Goal: Use online tool/utility: Utilize a website feature to perform a specific function

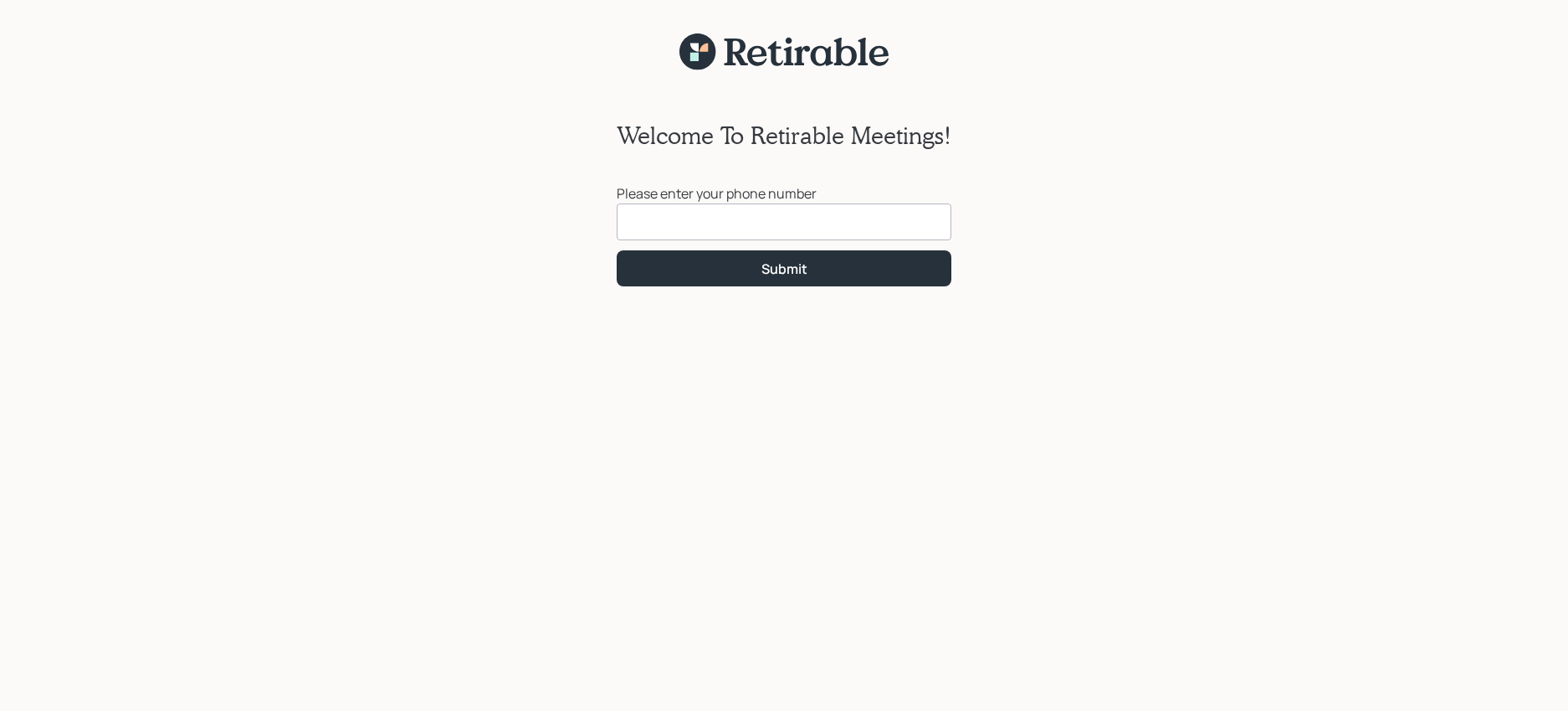
click at [890, 225] on input at bounding box center [784, 221] width 335 height 37
type input "[PHONE_NUMBER]"
click at [765, 276] on div "Submit" at bounding box center [784, 268] width 46 height 18
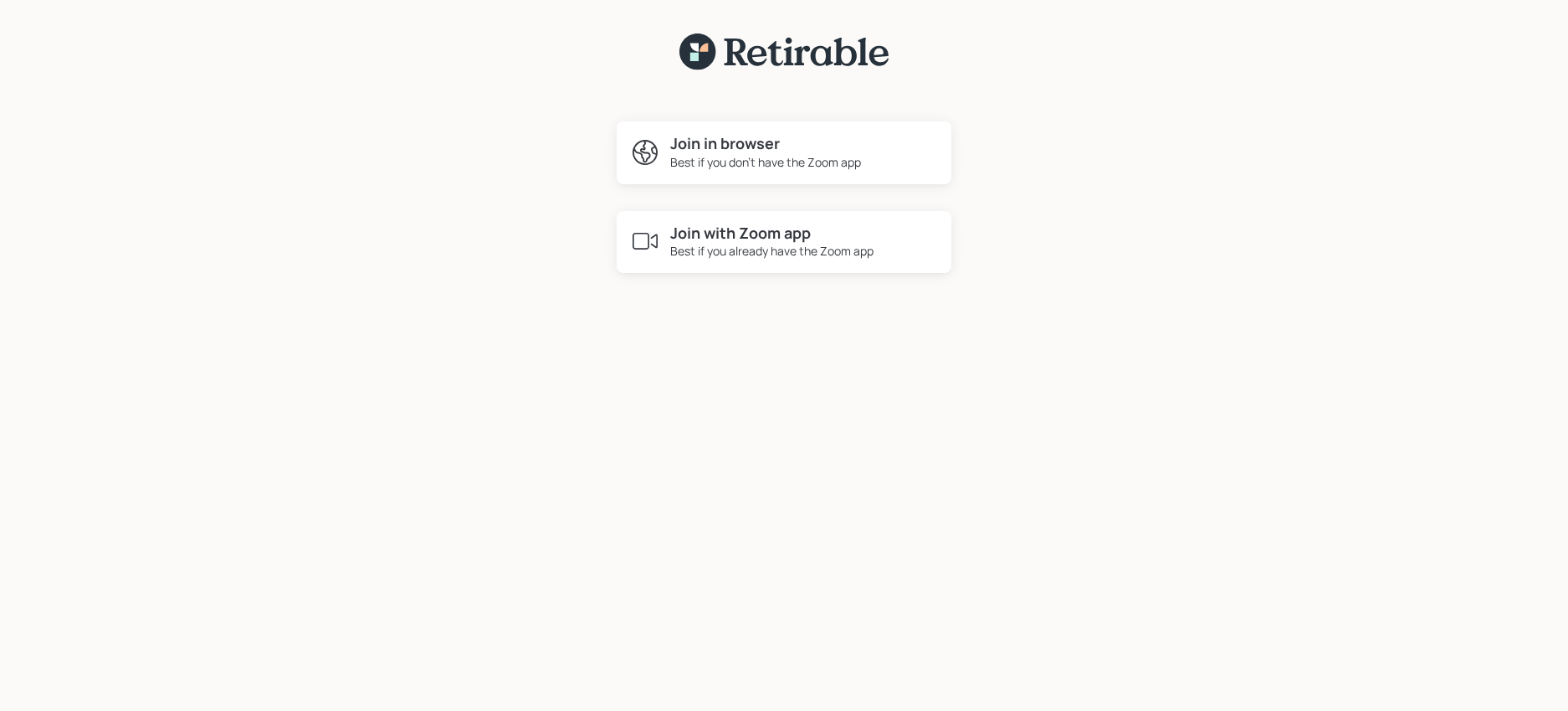
click at [739, 159] on div "Best if you don't have the Zoom app" at bounding box center [765, 162] width 191 height 17
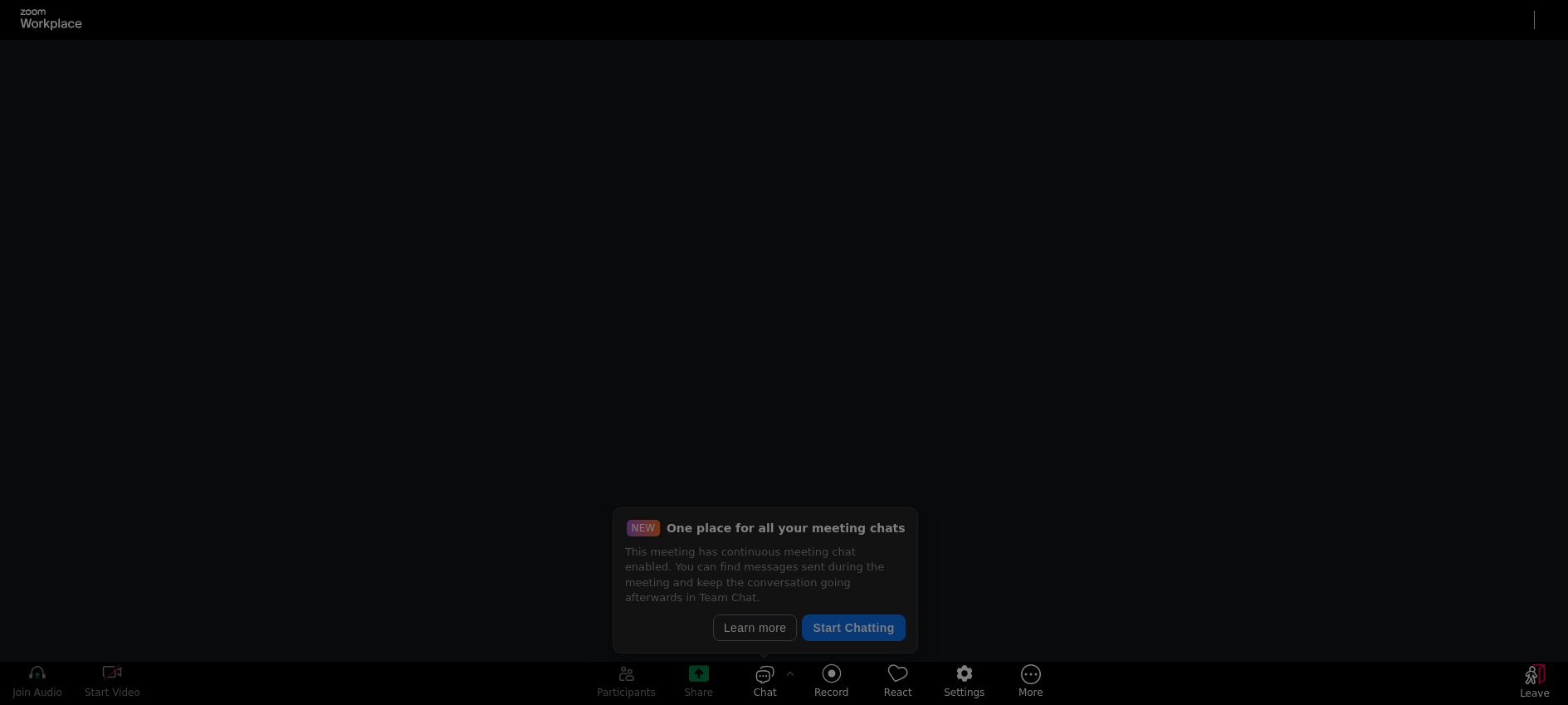
click at [850, 631] on div at bounding box center [784, 352] width 1568 height 705
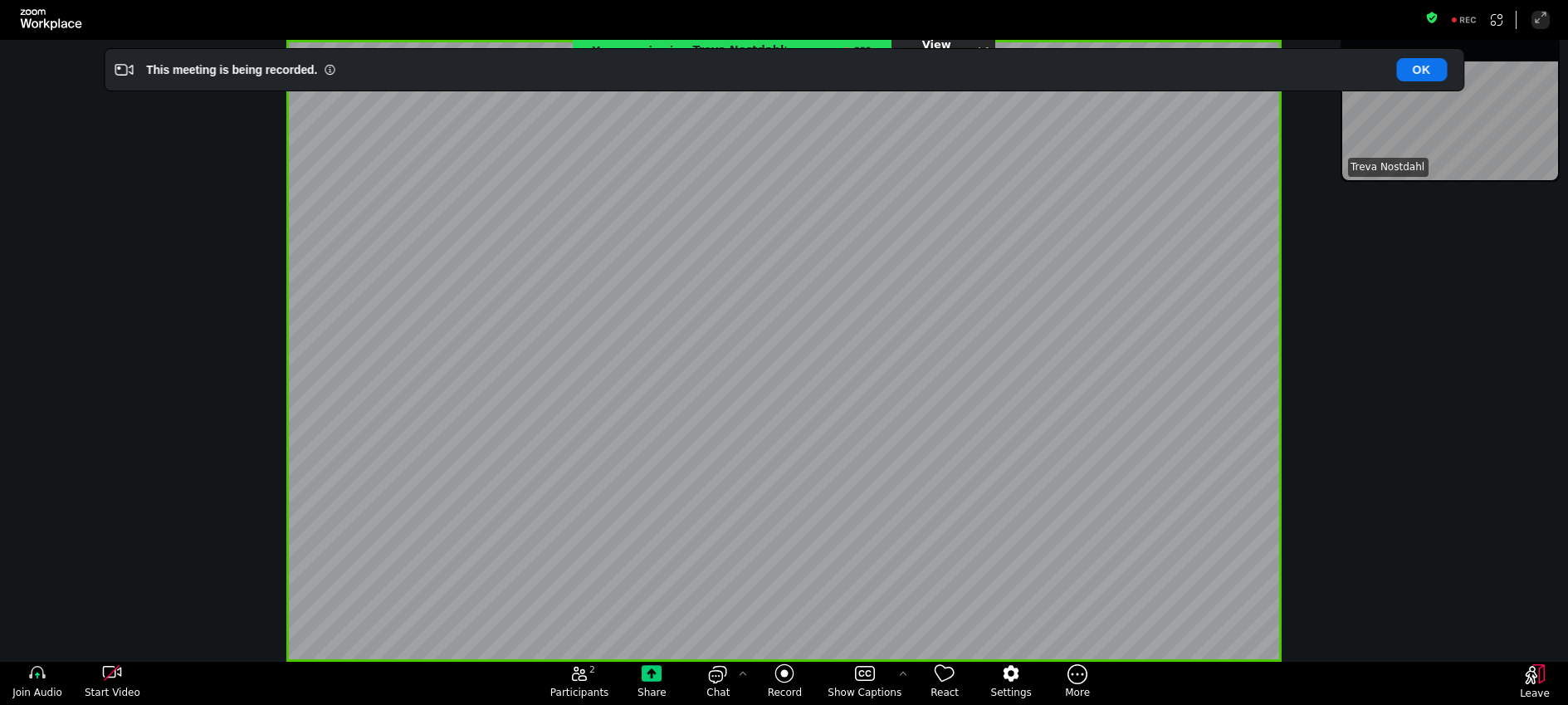
click at [1429, 83] on div "This meeting is being recorded. OK" at bounding box center [800, 69] width 1325 height 33
click at [1426, 79] on button "OK" at bounding box center [1421, 69] width 51 height 23
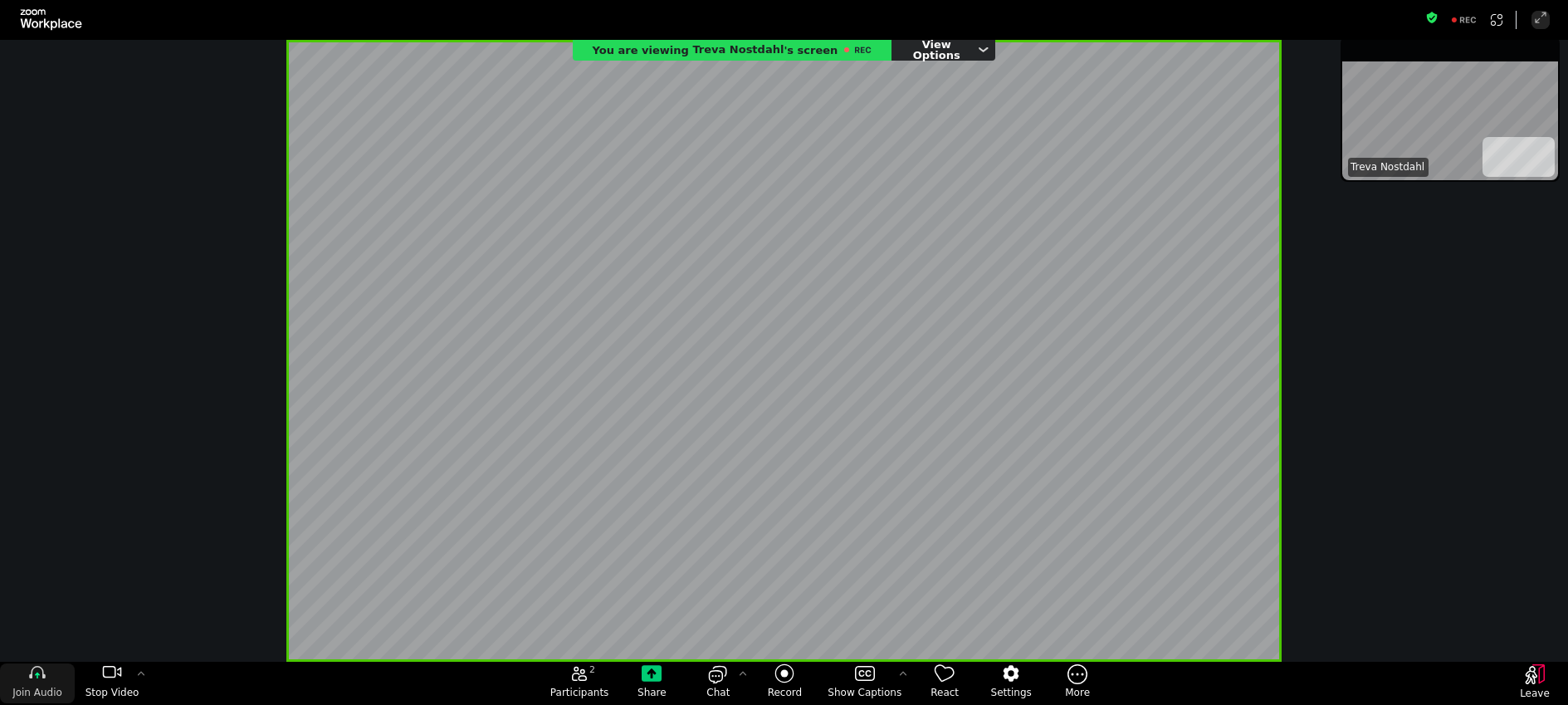
click at [32, 690] on span "Join Audio" at bounding box center [38, 691] width 50 height 13
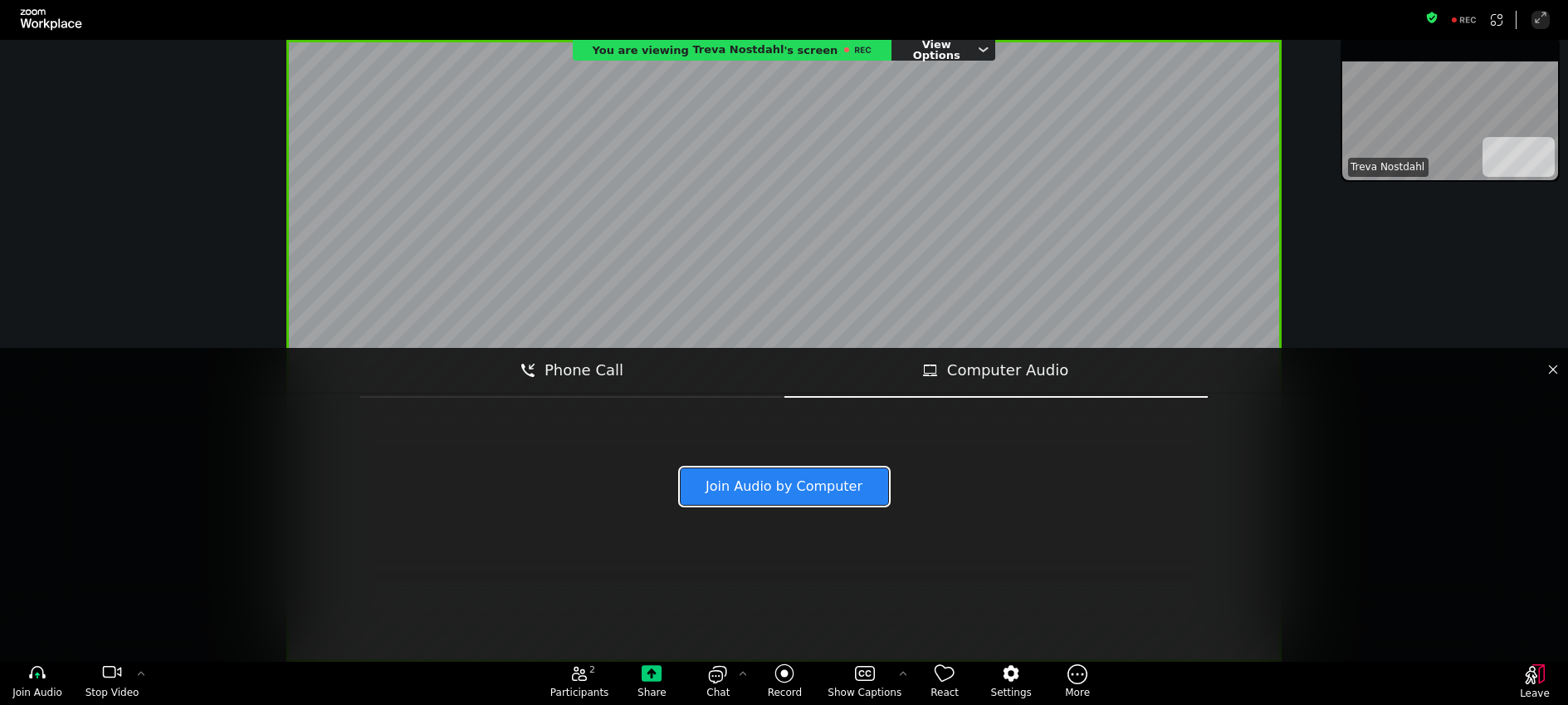
click at [774, 499] on button "Join Audio by Computer" at bounding box center [784, 486] width 208 height 37
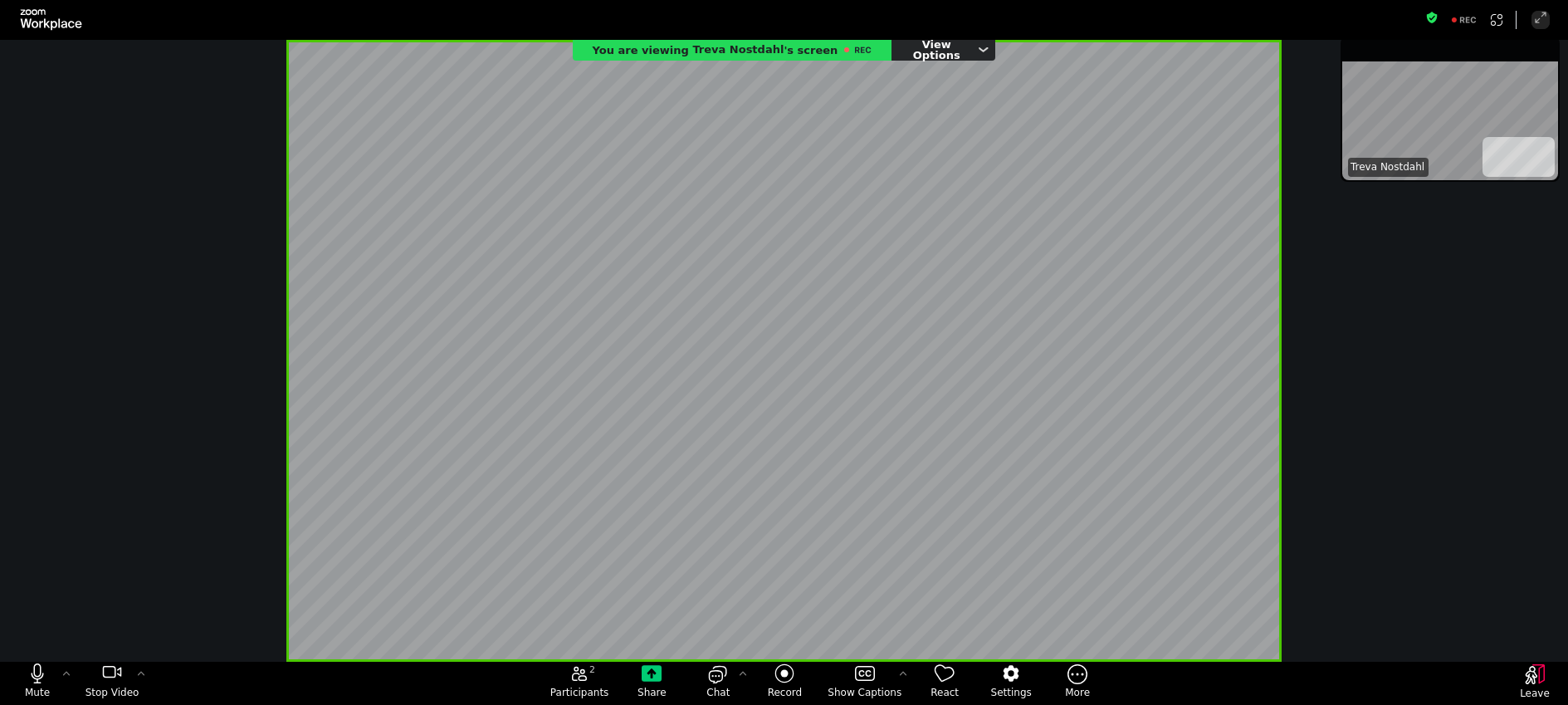
click at [1472, 340] on div "You are viewing [PERSON_NAME] 's screen View Options" at bounding box center [784, 350] width 1568 height 622
click at [98, 689] on span "Stop Video" at bounding box center [112, 691] width 54 height 13
click at [105, 684] on button "Start Video" at bounding box center [112, 683] width 75 height 39
click at [1453, 552] on div "You are viewing [PERSON_NAME] 's screen View Options" at bounding box center [784, 350] width 1568 height 622
click at [1481, 598] on div "You are viewing [PERSON_NAME] 's screen View Options" at bounding box center [784, 350] width 1568 height 622
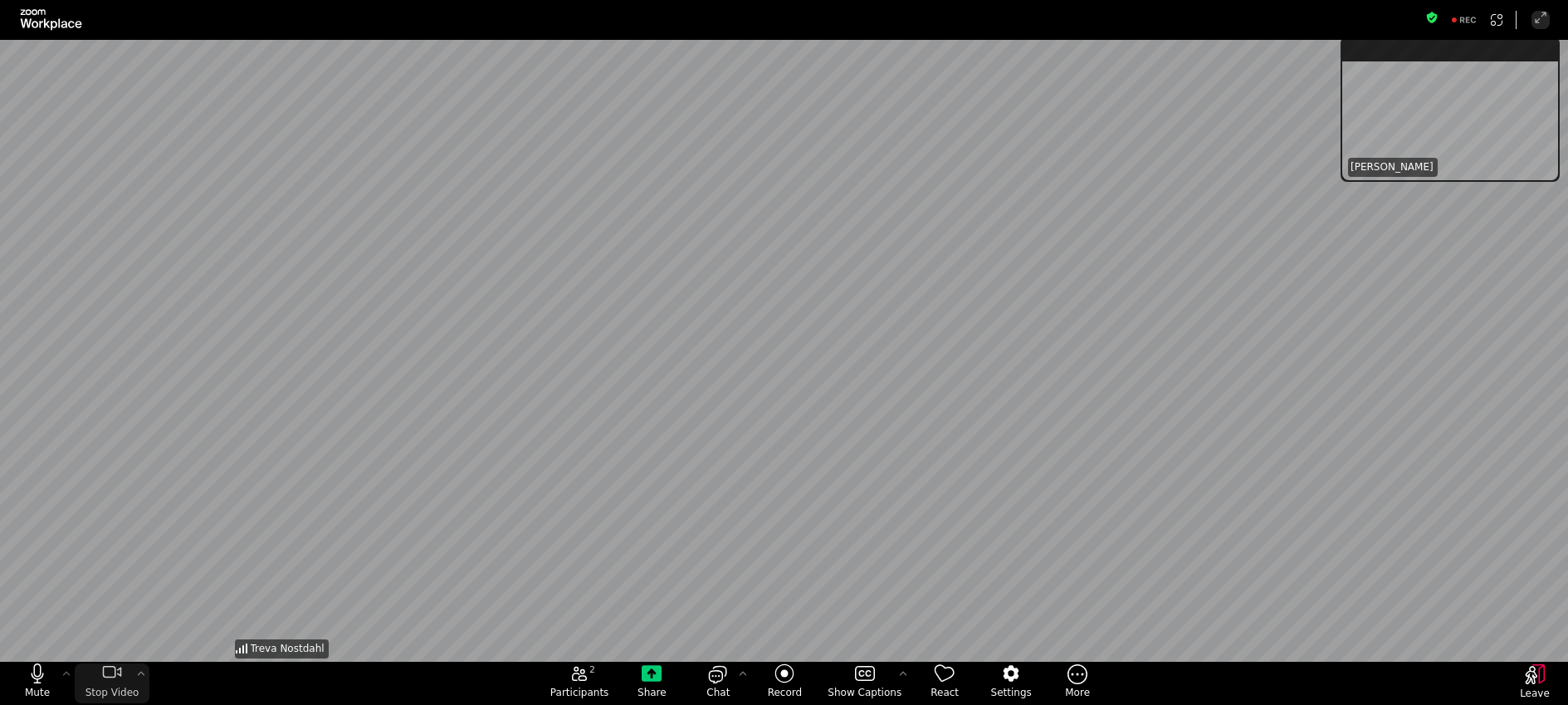
click at [104, 676] on icon "stop my video" at bounding box center [109, 672] width 13 height 12
